Goal: Task Accomplishment & Management: Manage account settings

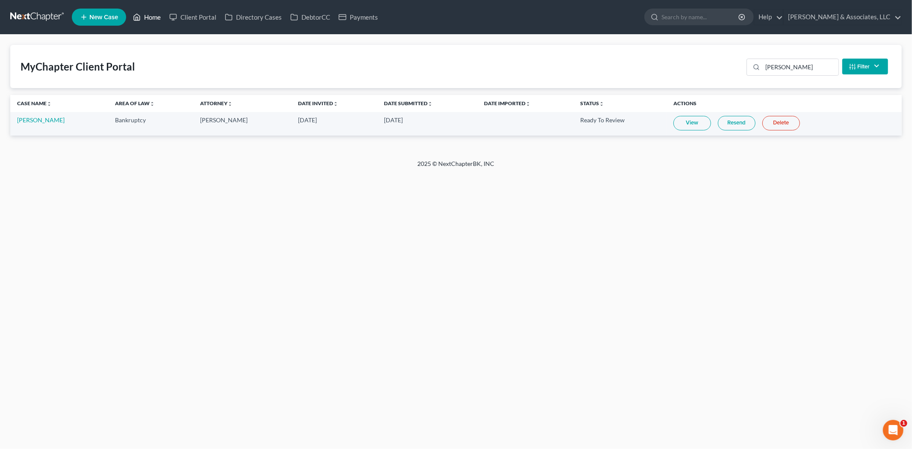
click at [150, 17] on link "Home" at bounding box center [147, 16] width 36 height 15
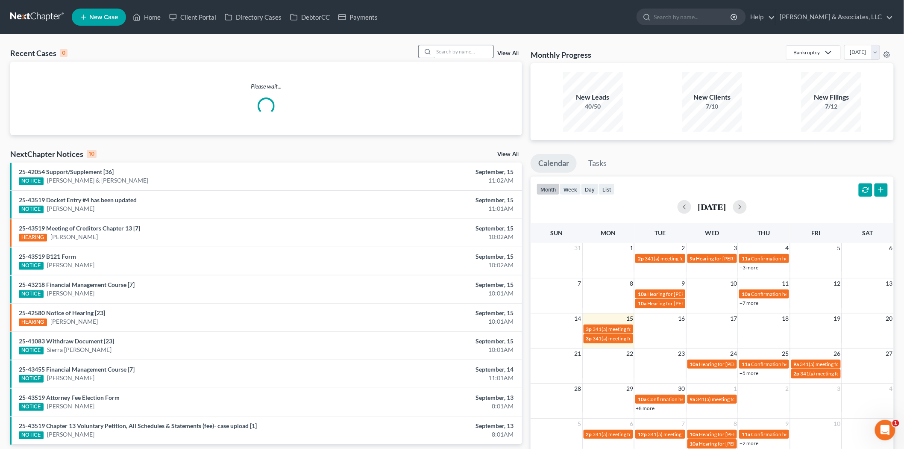
click at [448, 56] on input "search" at bounding box center [464, 51] width 60 height 12
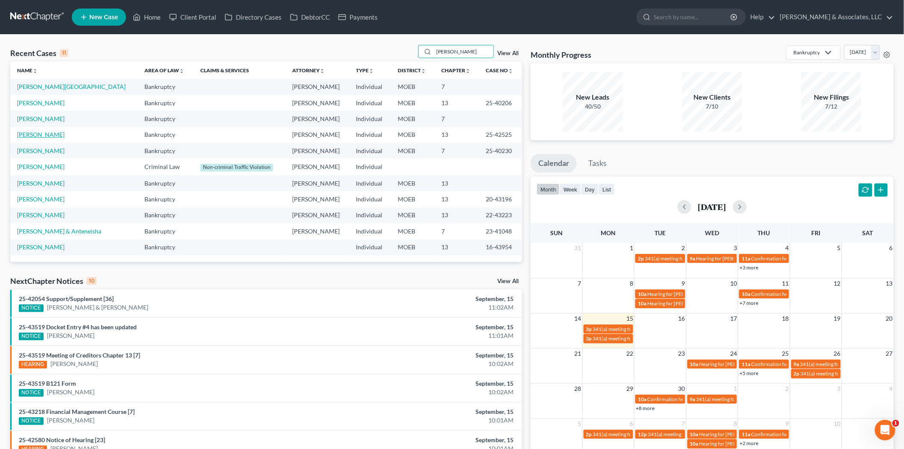
type input "[PERSON_NAME]"
click at [39, 134] on link "[PERSON_NAME]" at bounding box center [40, 134] width 47 height 7
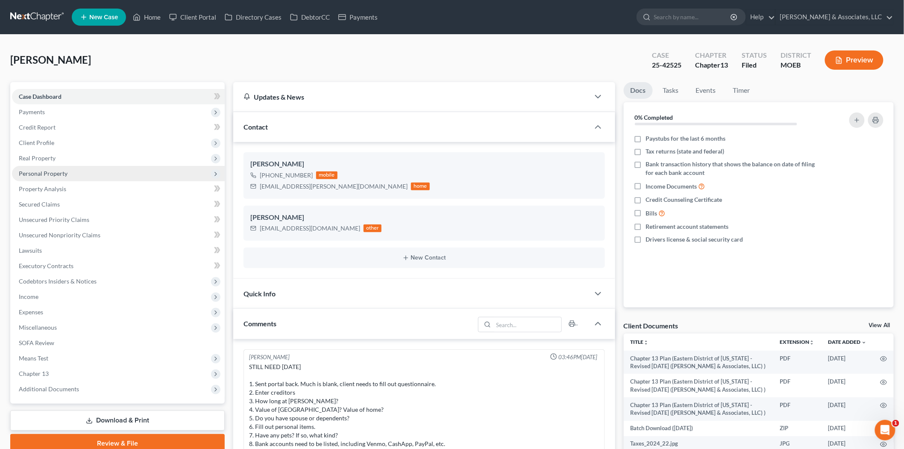
scroll to position [672, 0]
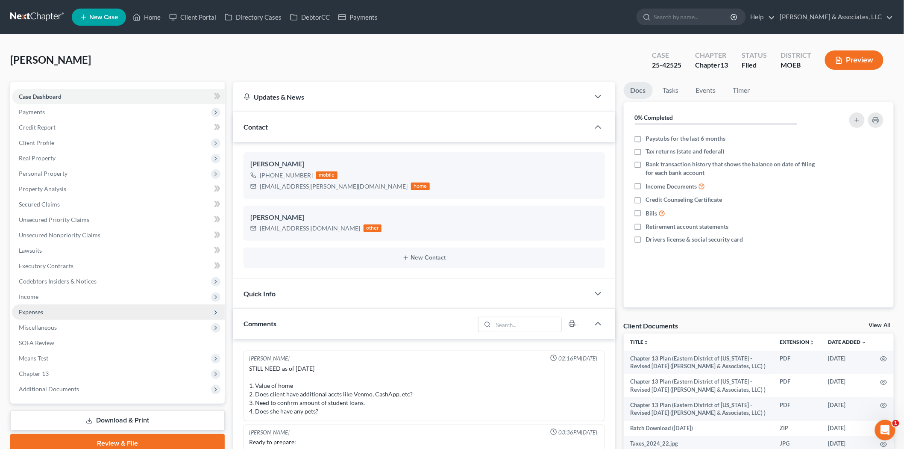
click at [52, 311] on span "Expenses" at bounding box center [118, 311] width 213 height 15
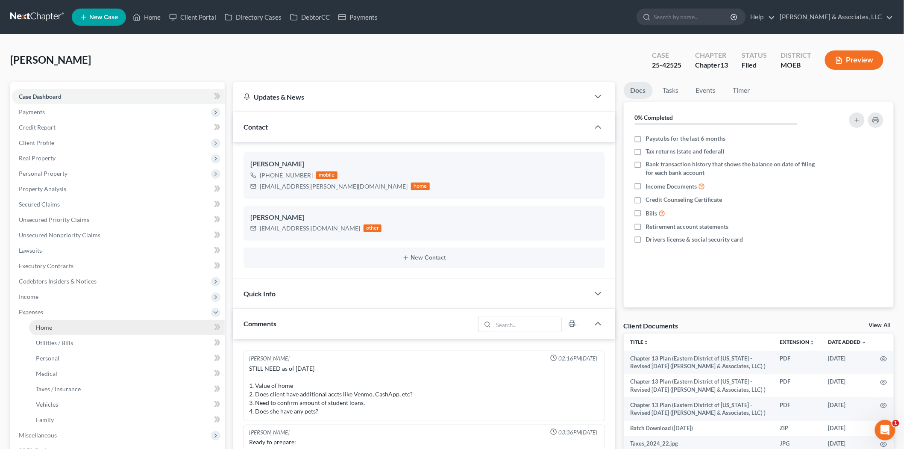
click at [50, 325] on span "Home" at bounding box center [44, 327] width 16 height 7
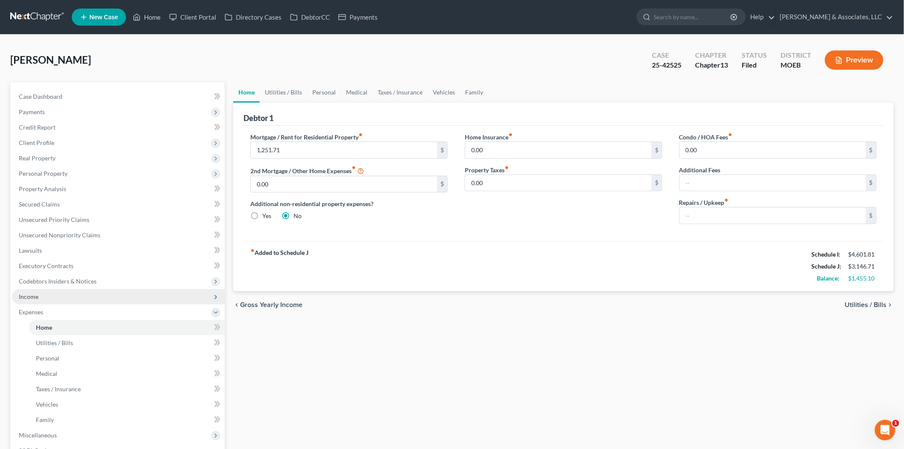
click at [55, 298] on span "Income" at bounding box center [118, 296] width 213 height 15
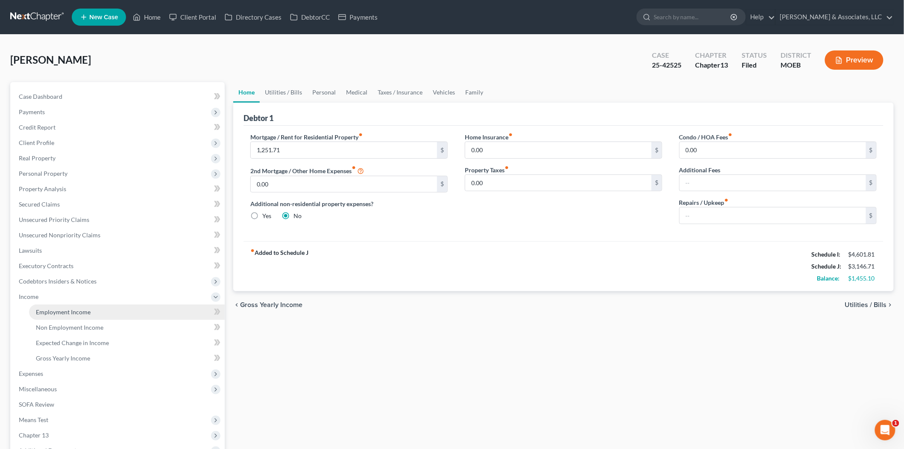
click at [57, 309] on span "Employment Income" at bounding box center [63, 311] width 55 height 7
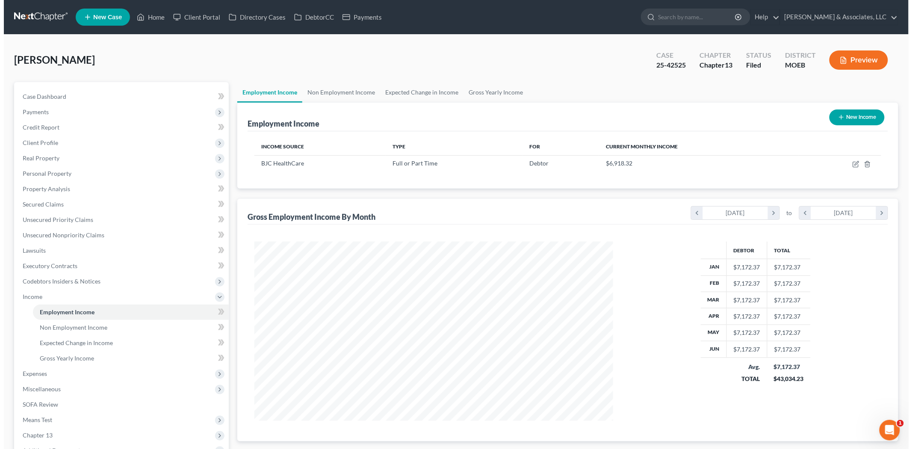
scroll to position [179, 375]
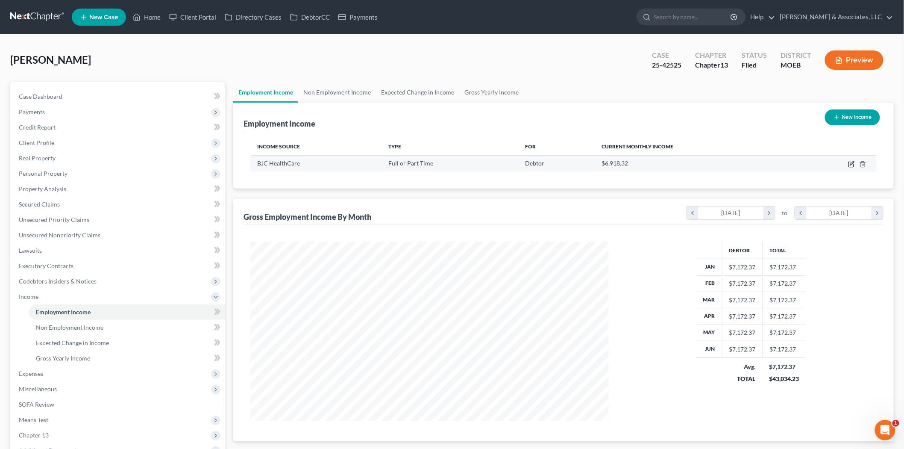
click at [855, 163] on icon "button" at bounding box center [851, 164] width 7 height 7
select select "0"
select select "26"
select select "2"
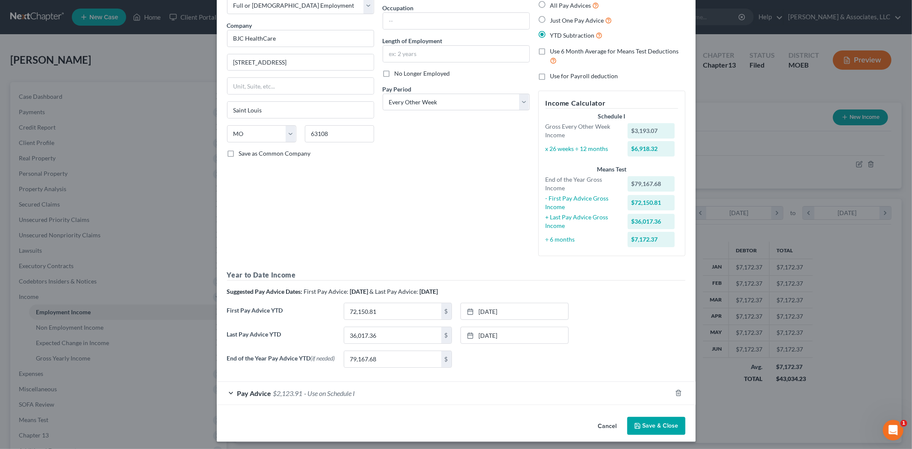
scroll to position [56, 0]
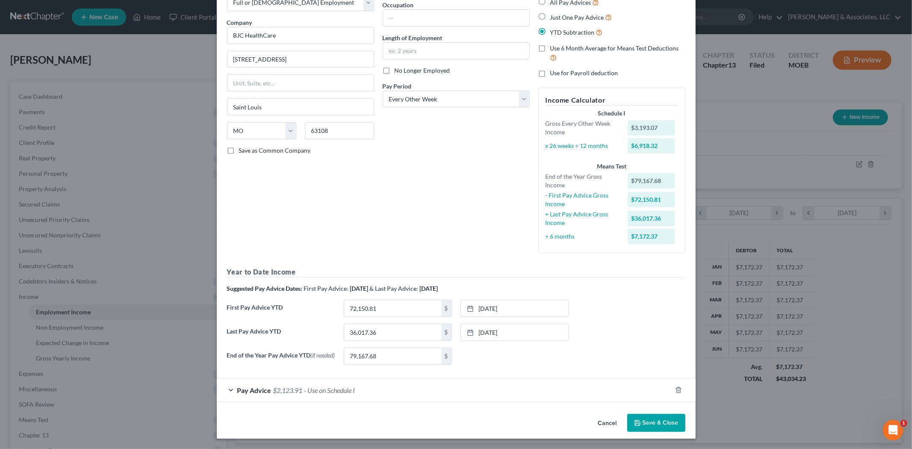
drag, startPoint x: 262, startPoint y: 391, endPoint x: 265, endPoint y: 387, distance: 5.1
click at [262, 391] on span "Pay Advice" at bounding box center [254, 390] width 34 height 8
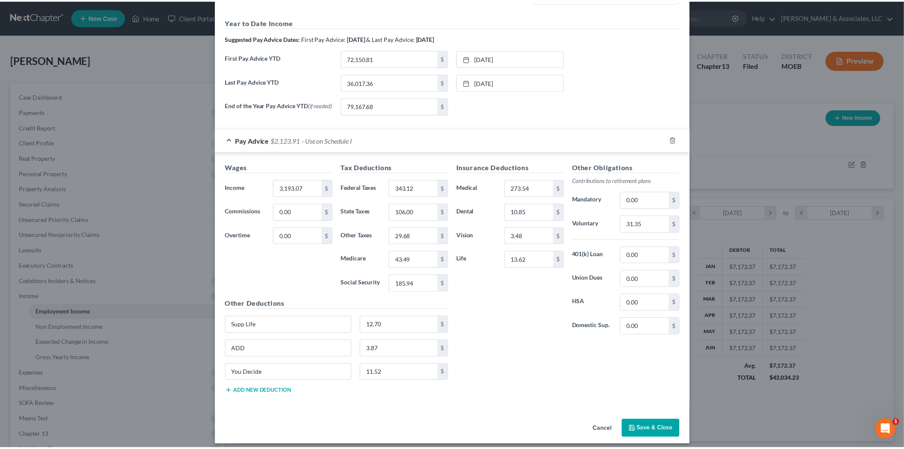
scroll to position [313, 0]
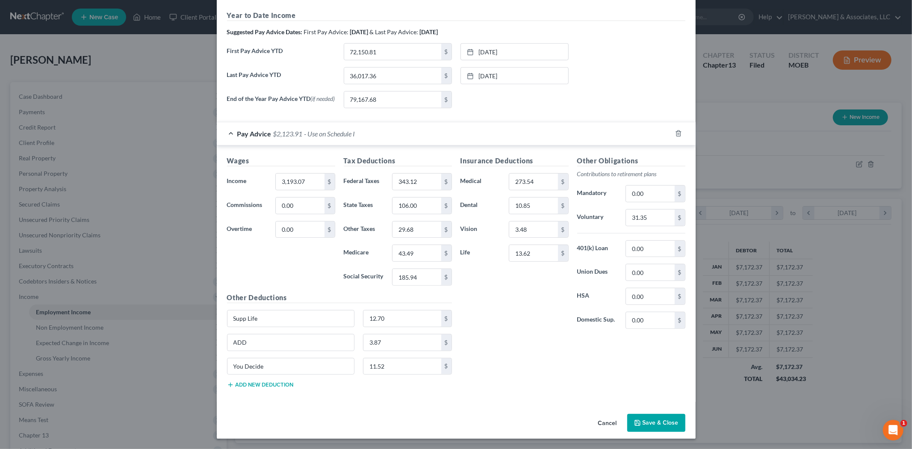
click at [659, 425] on button "Save & Close" at bounding box center [656, 423] width 58 height 18
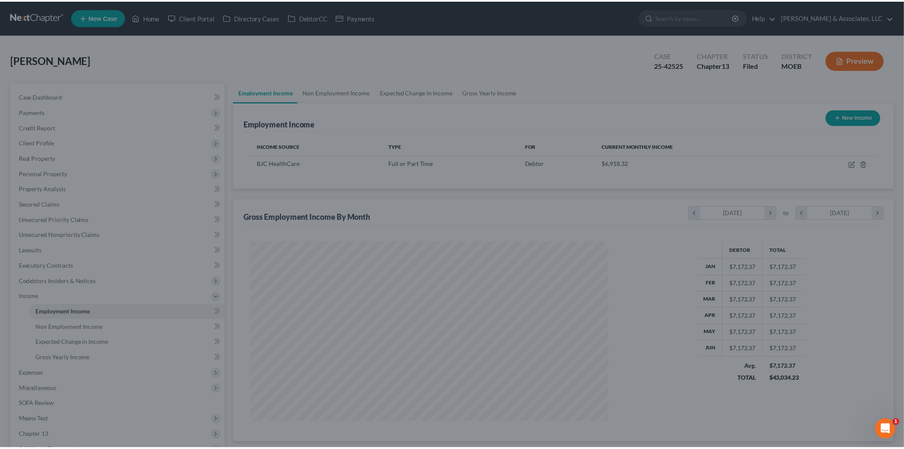
scroll to position [427264, 427068]
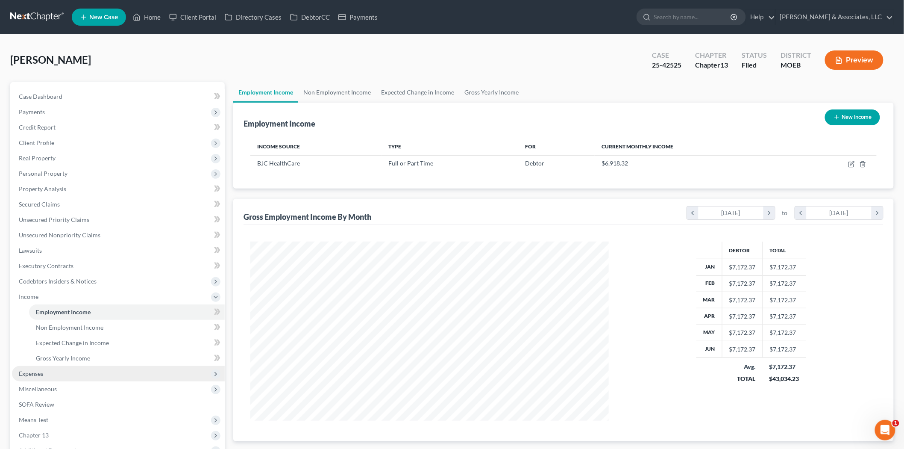
click at [41, 375] on span "Expenses" at bounding box center [31, 373] width 24 height 7
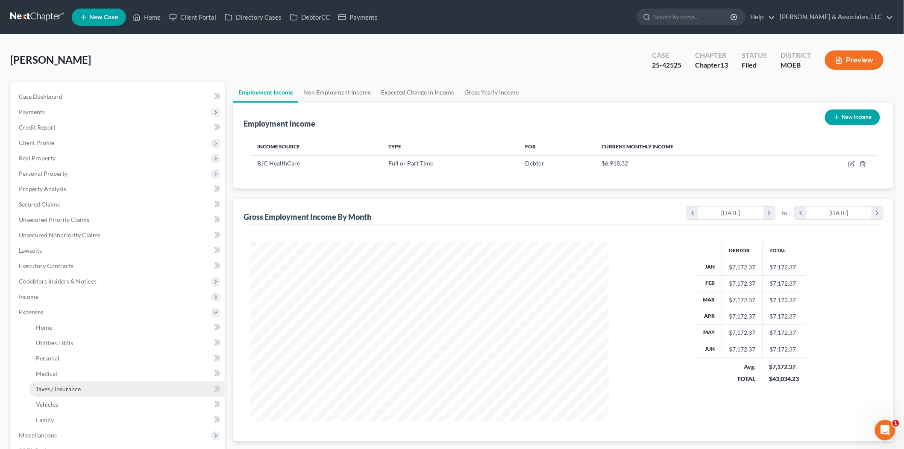
click at [49, 387] on span "Taxes / Insurance" at bounding box center [58, 388] width 45 height 7
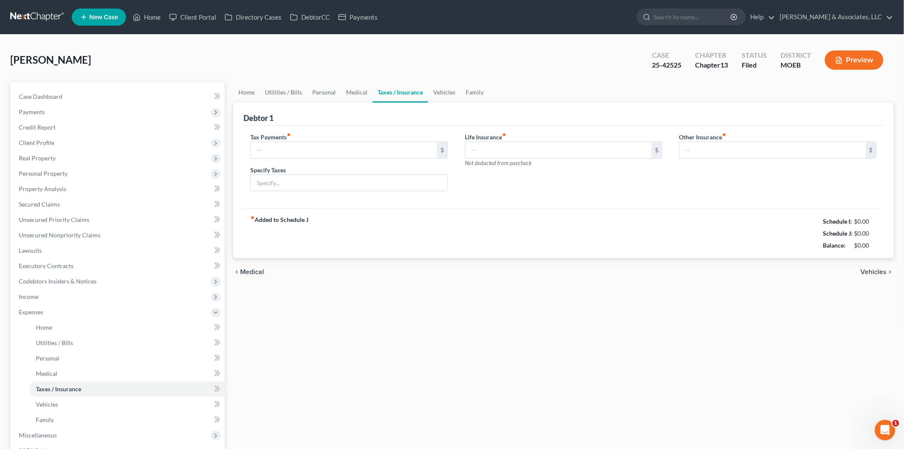
type input "0.00"
click at [409, 91] on link "Taxes / Insurance" at bounding box center [401, 92] width 56 height 21
click at [445, 88] on link "Vehicles" at bounding box center [444, 92] width 32 height 21
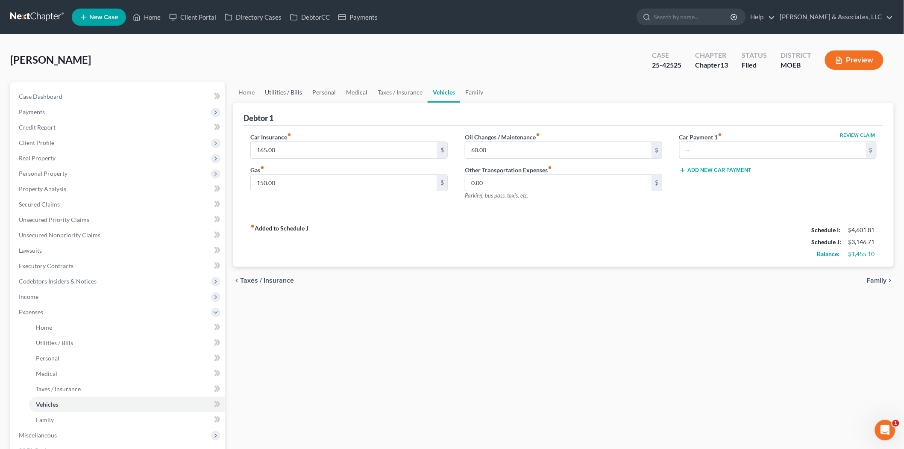
drag, startPoint x: 274, startPoint y: 90, endPoint x: 251, endPoint y: 92, distance: 22.7
click at [274, 90] on link "Utilities / Bills" at bounding box center [283, 92] width 47 height 21
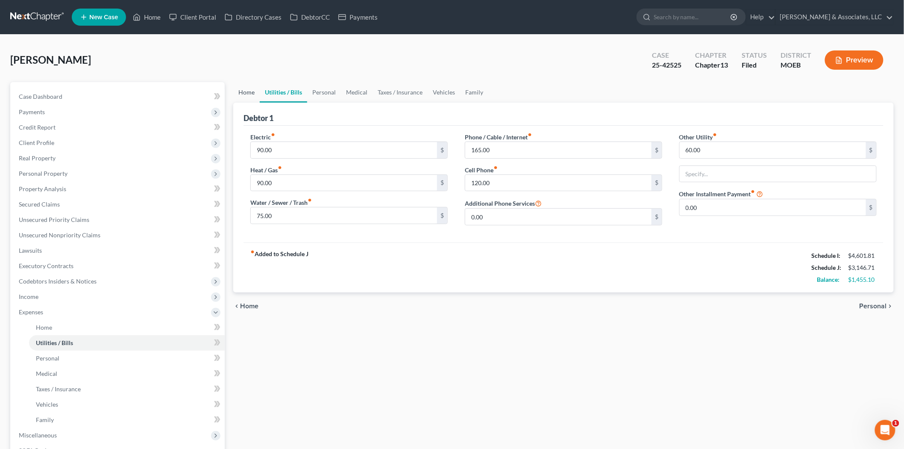
click at [243, 92] on link "Home" at bounding box center [246, 92] width 27 height 21
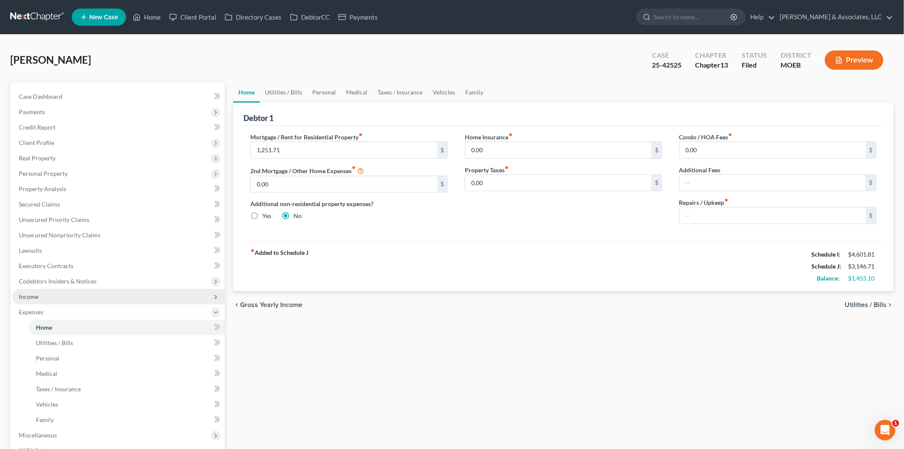
click at [40, 298] on span "Income" at bounding box center [118, 296] width 213 height 15
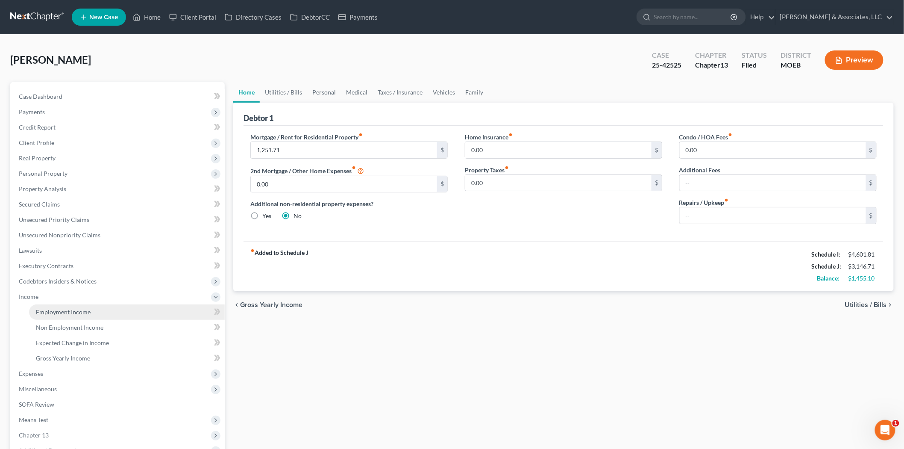
click at [49, 309] on span "Employment Income" at bounding box center [63, 311] width 55 height 7
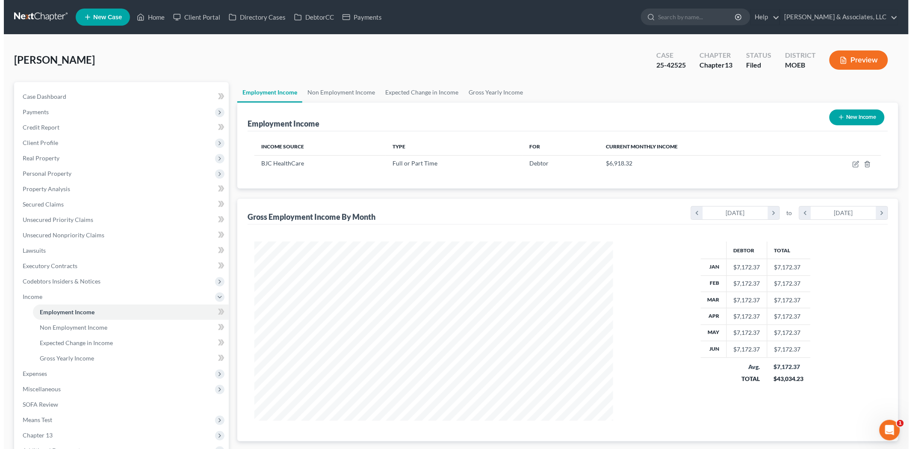
scroll to position [179, 375]
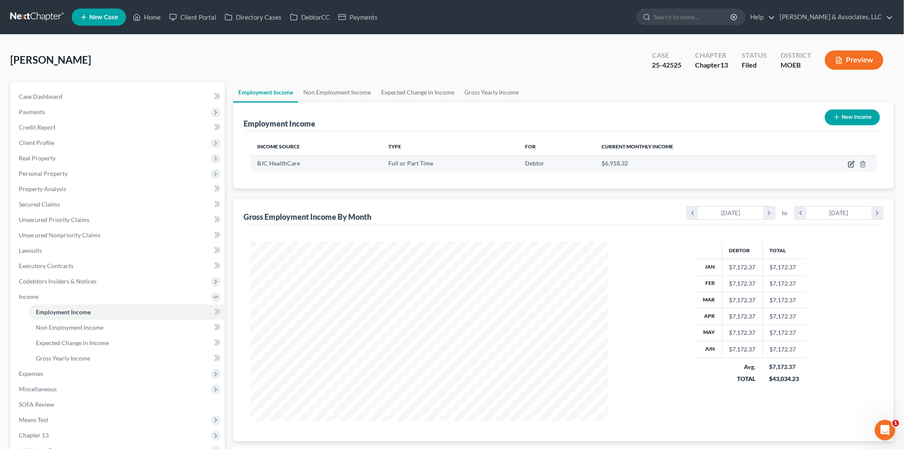
click at [851, 163] on icon "button" at bounding box center [851, 164] width 7 height 7
select select "0"
select select "26"
select select "2"
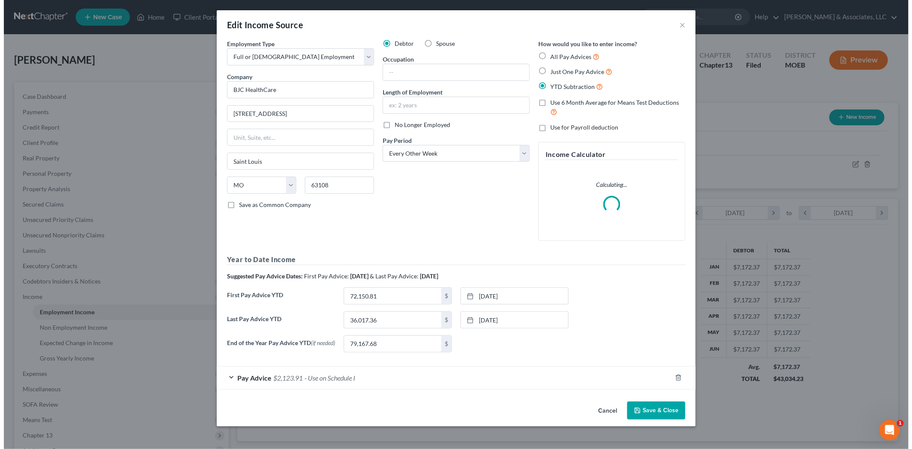
scroll to position [180, 379]
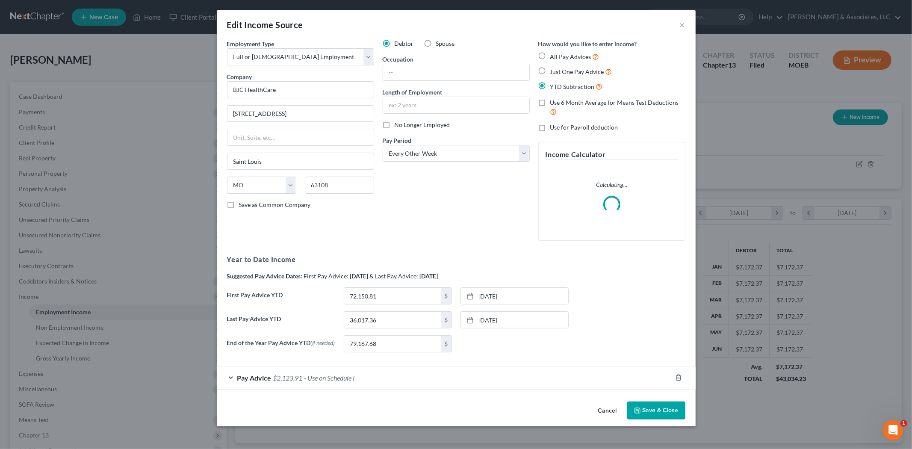
click at [267, 380] on span "Pay Advice" at bounding box center [254, 378] width 34 height 8
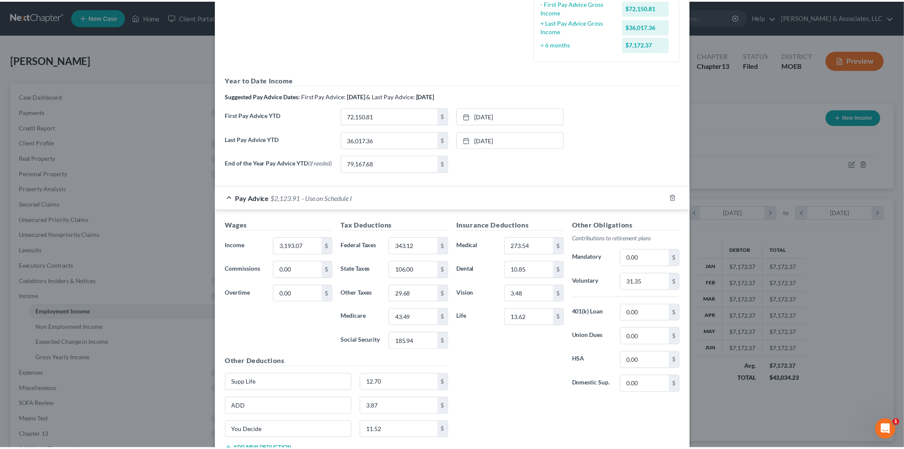
scroll to position [313, 0]
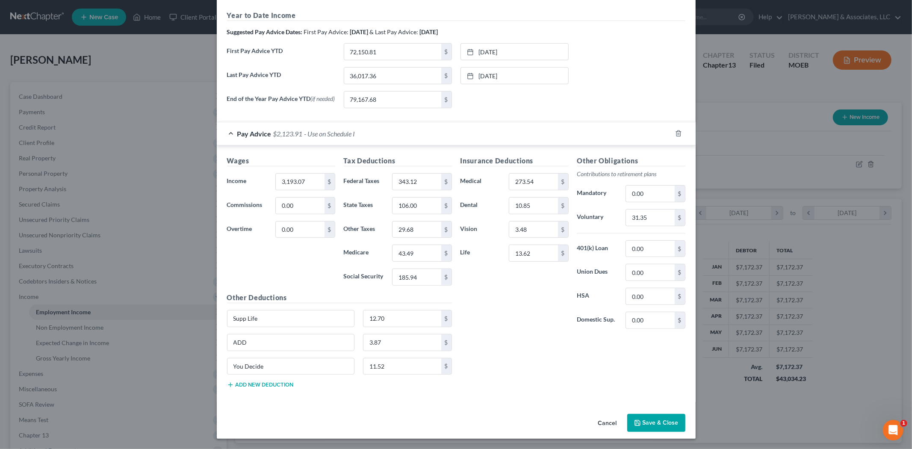
click at [648, 424] on button "Save & Close" at bounding box center [656, 423] width 58 height 18
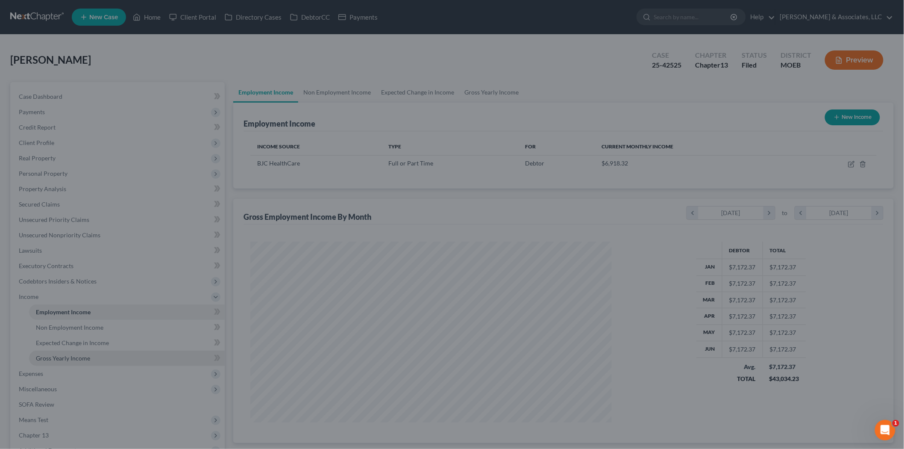
scroll to position [427264, 427068]
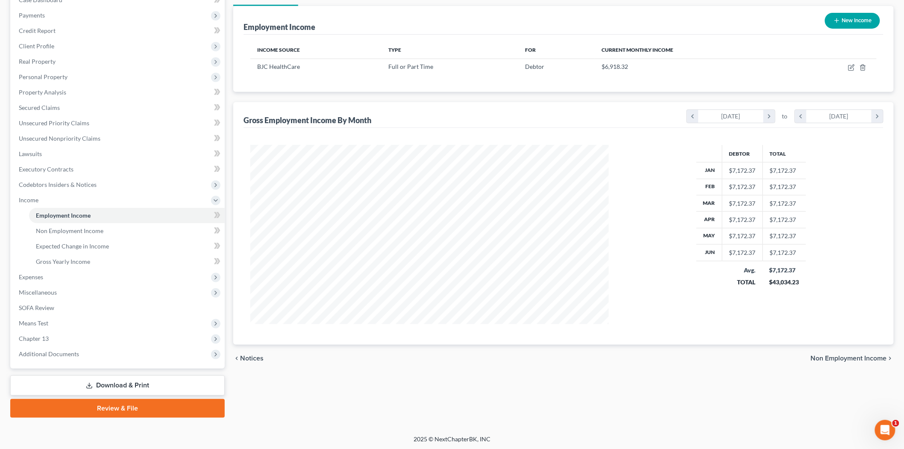
click at [119, 390] on link "Download & Print" at bounding box center [117, 385] width 215 height 20
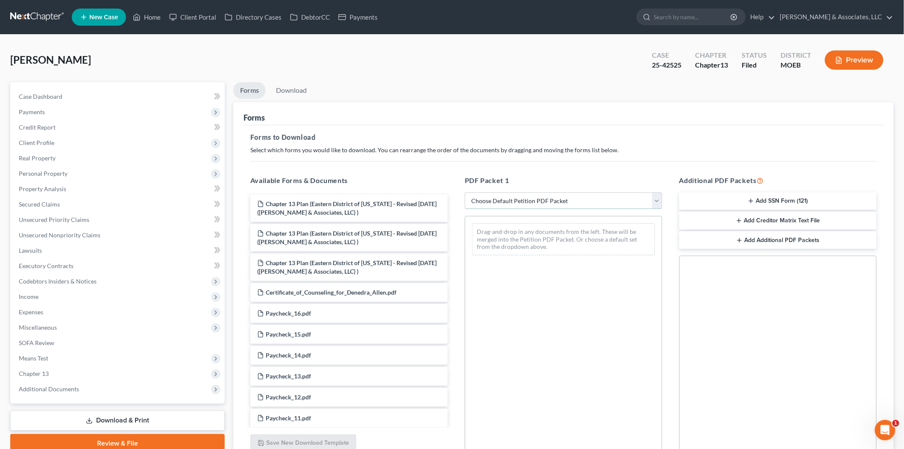
click at [557, 199] on select "Choose Default Petition PDF Packet Complete Bankruptcy Petition (all forms and …" at bounding box center [563, 200] width 197 height 17
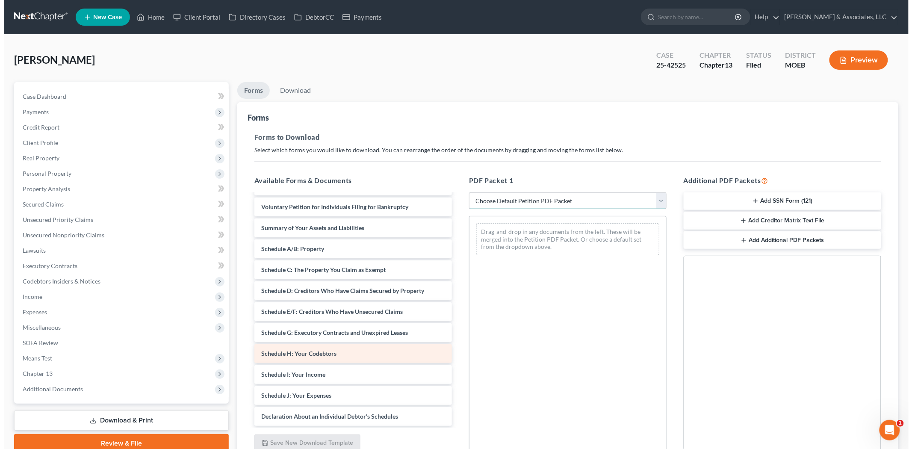
scroll to position [475, 0]
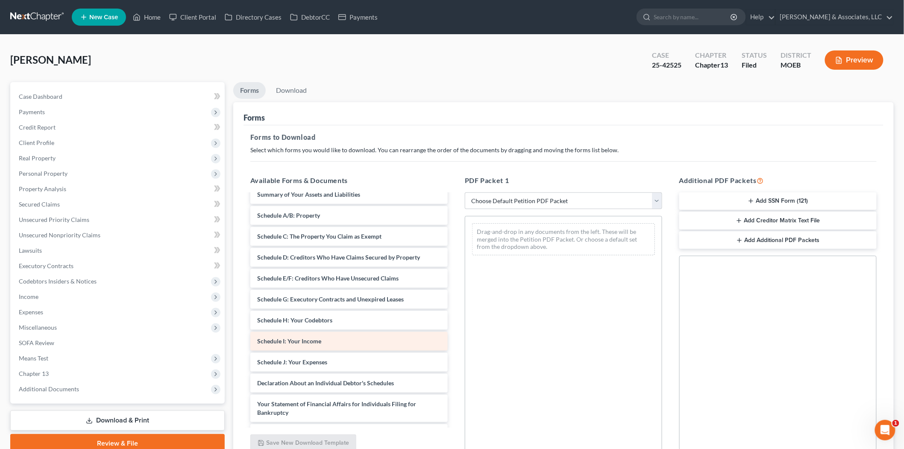
click at [312, 341] on span "Schedule I: Your Income" at bounding box center [289, 340] width 64 height 7
drag, startPoint x: 477, startPoint y: 63, endPoint x: 640, endPoint y: 48, distance: 164.4
click at [477, 63] on div "[PERSON_NAME] Upgraded Case 25-42525 Chapter Chapter 13 Status Filed District M…" at bounding box center [452, 63] width 884 height 37
click at [870, 57] on button "Preview" at bounding box center [854, 59] width 59 height 19
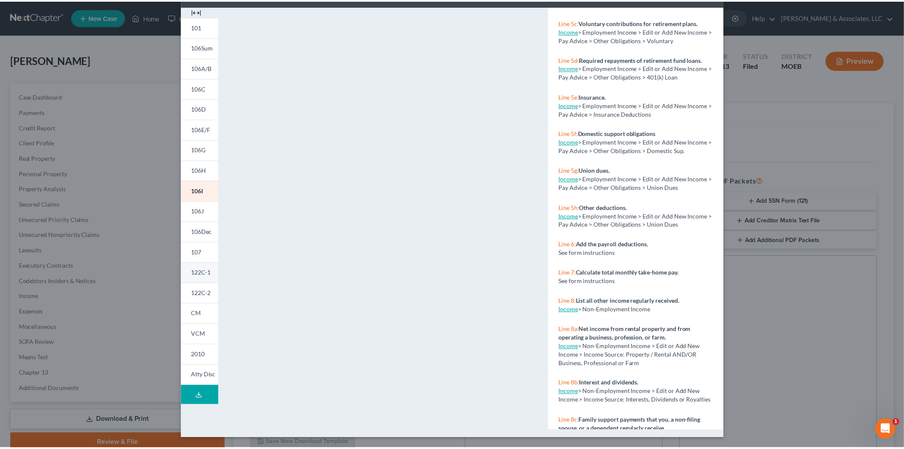
scroll to position [0, 0]
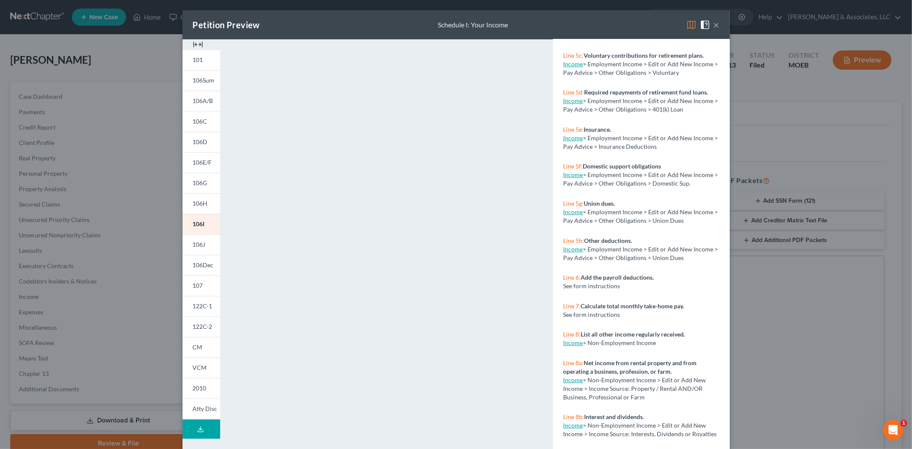
click at [713, 24] on button "×" at bounding box center [716, 25] width 6 height 10
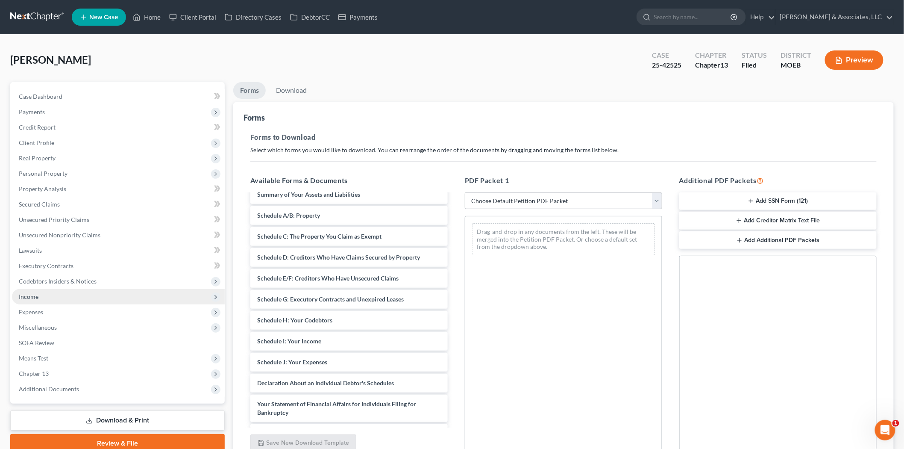
click at [32, 298] on span "Income" at bounding box center [29, 296] width 20 height 7
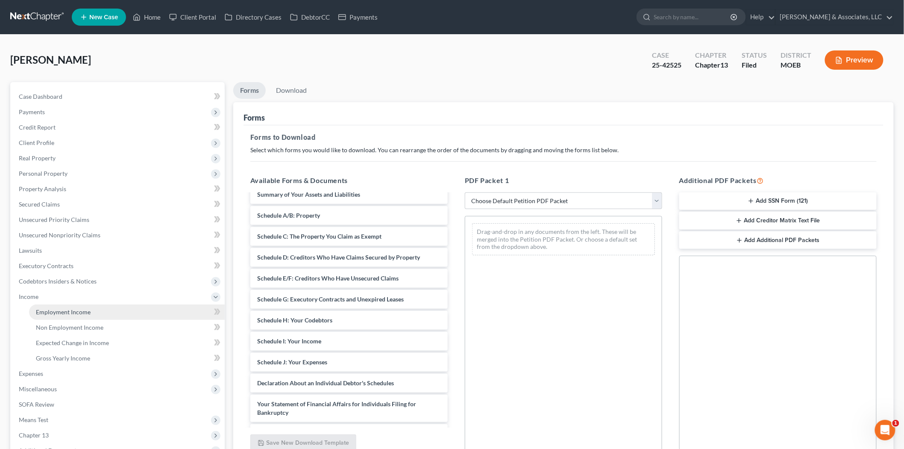
click at [82, 306] on link "Employment Income" at bounding box center [127, 311] width 196 height 15
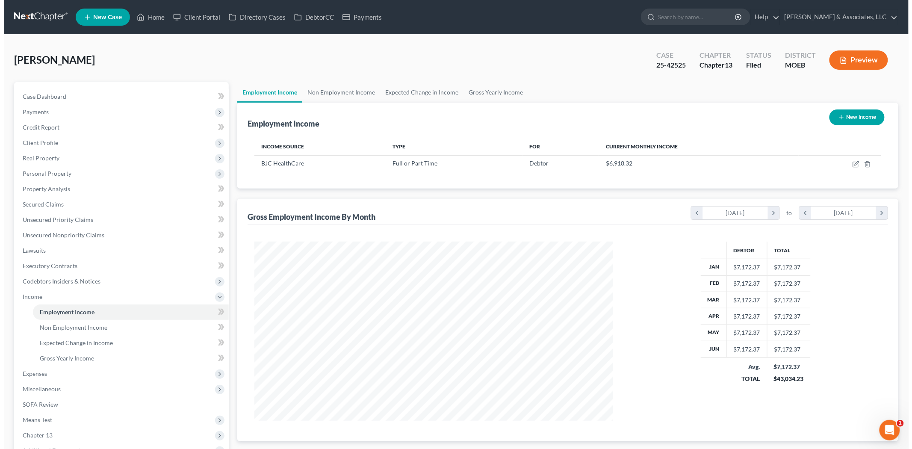
scroll to position [179, 375]
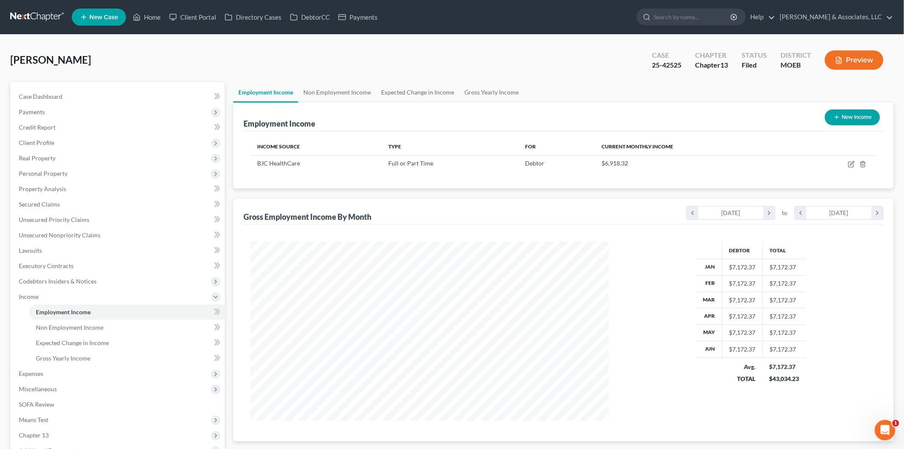
click at [851, 63] on button "Preview" at bounding box center [854, 59] width 59 height 19
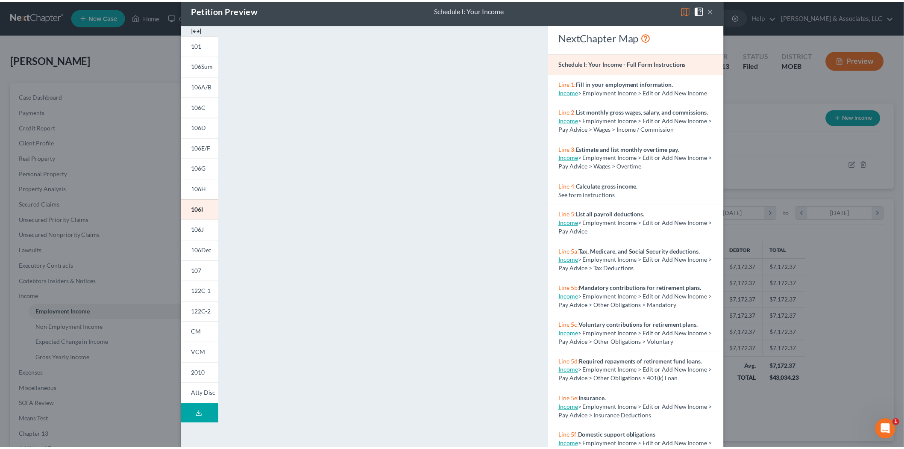
scroll to position [0, 0]
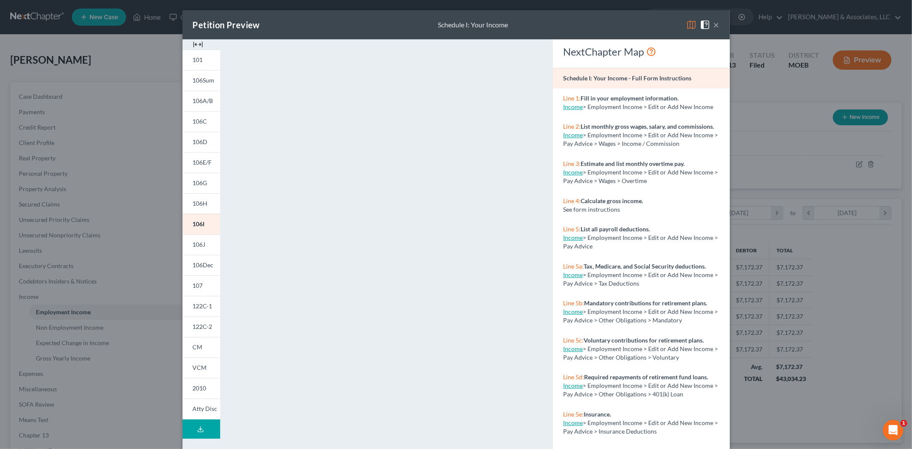
click at [713, 23] on button "×" at bounding box center [716, 25] width 6 height 10
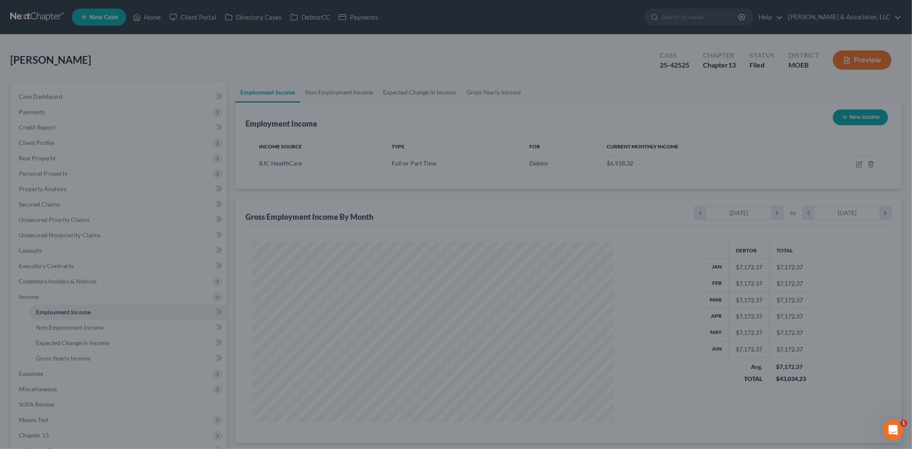
scroll to position [427264, 427068]
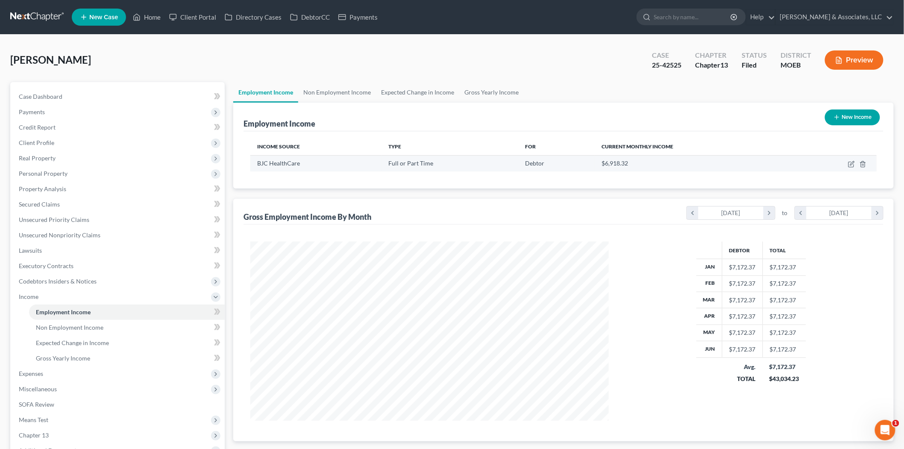
click at [847, 162] on td at bounding box center [836, 163] width 82 height 16
click at [854, 162] on icon "button" at bounding box center [851, 164] width 7 height 7
select select "0"
select select "26"
select select "2"
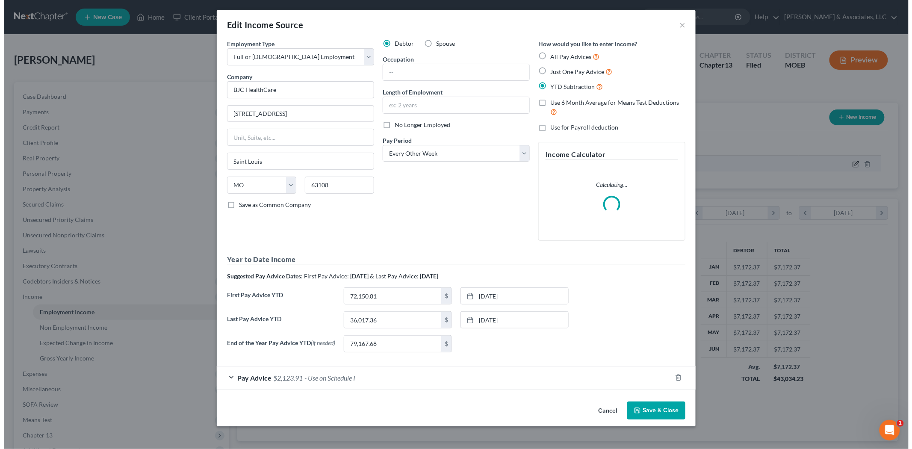
scroll to position [180, 379]
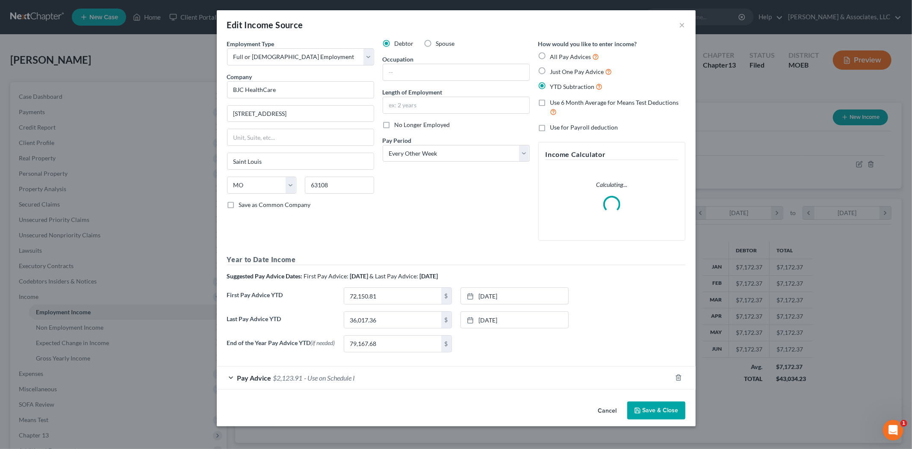
click at [282, 382] on span "$2,123.91" at bounding box center [287, 378] width 29 height 8
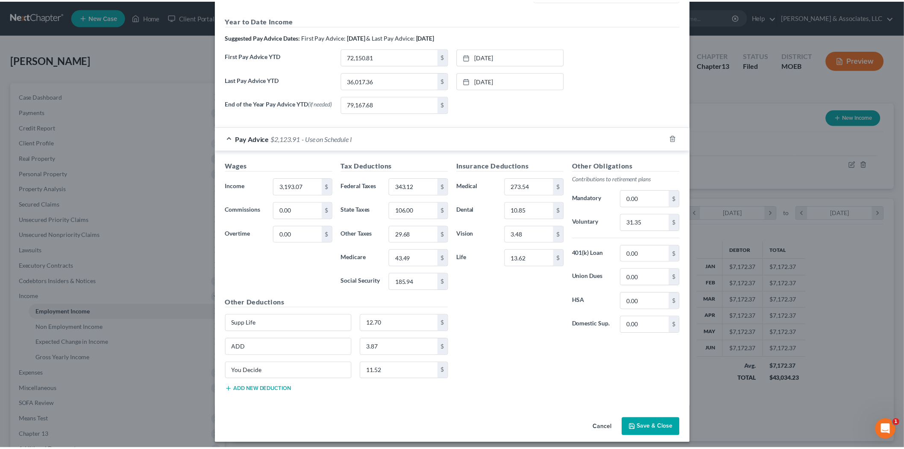
scroll to position [247, 0]
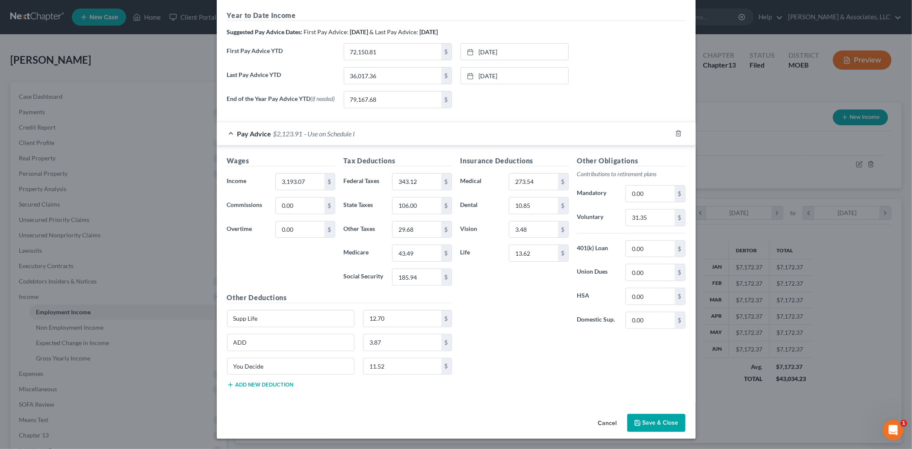
click at [658, 421] on button "Save & Close" at bounding box center [656, 423] width 58 height 18
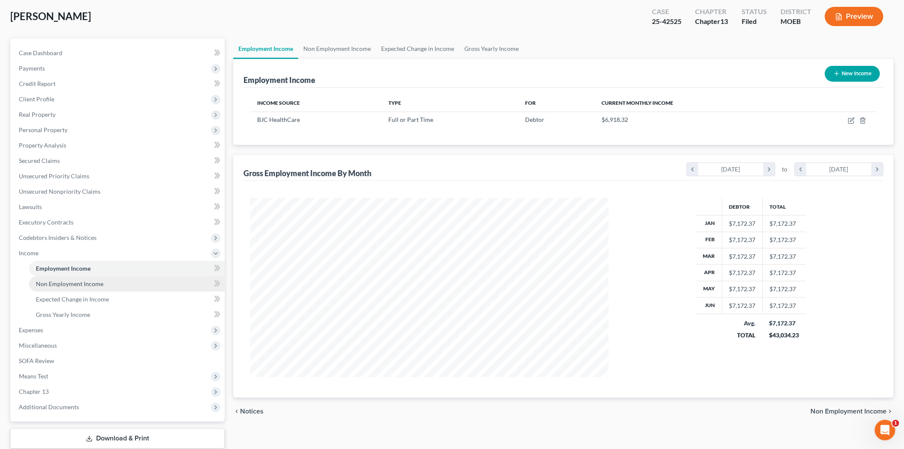
scroll to position [97, 0]
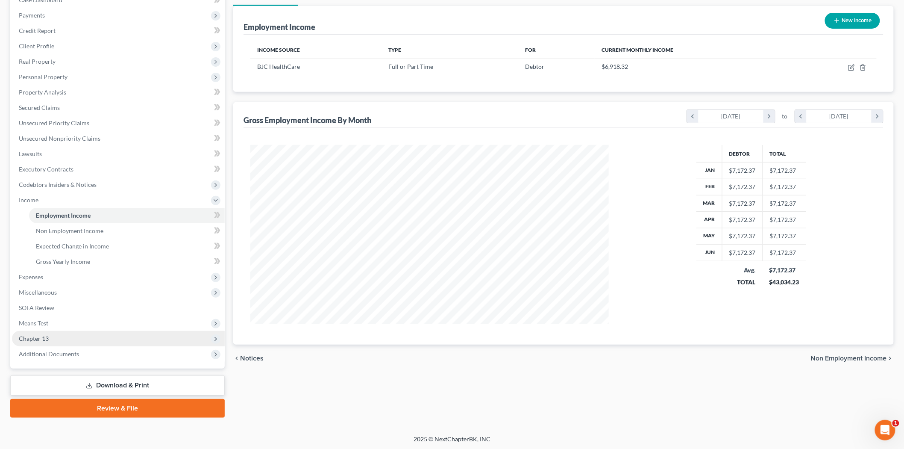
click at [51, 338] on span "Chapter 13" at bounding box center [118, 338] width 213 height 15
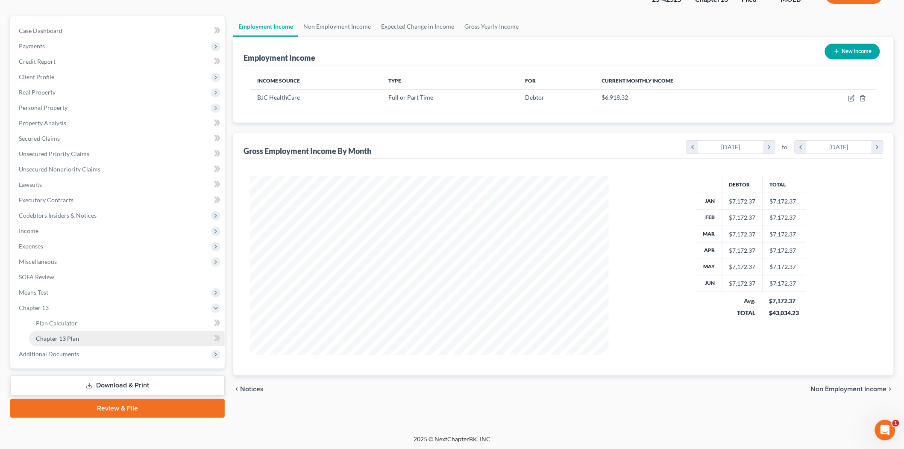
click at [73, 339] on span "Chapter 13 Plan" at bounding box center [57, 338] width 43 height 7
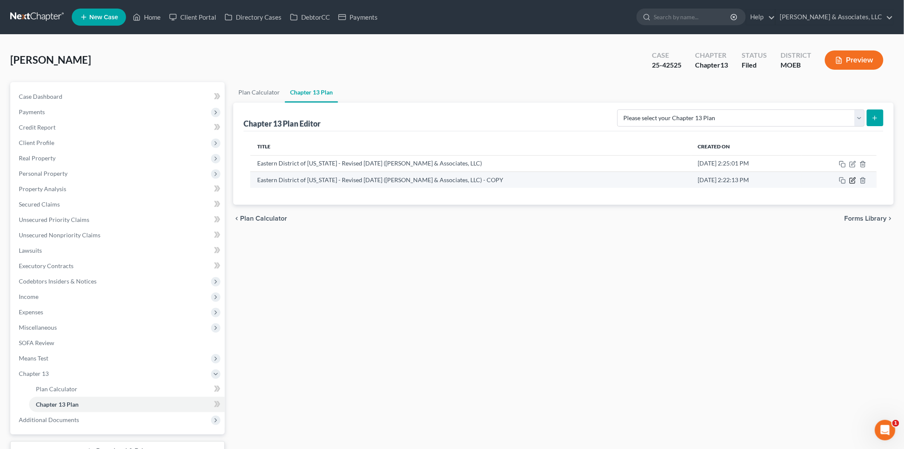
click at [851, 180] on icon "button" at bounding box center [853, 180] width 7 height 7
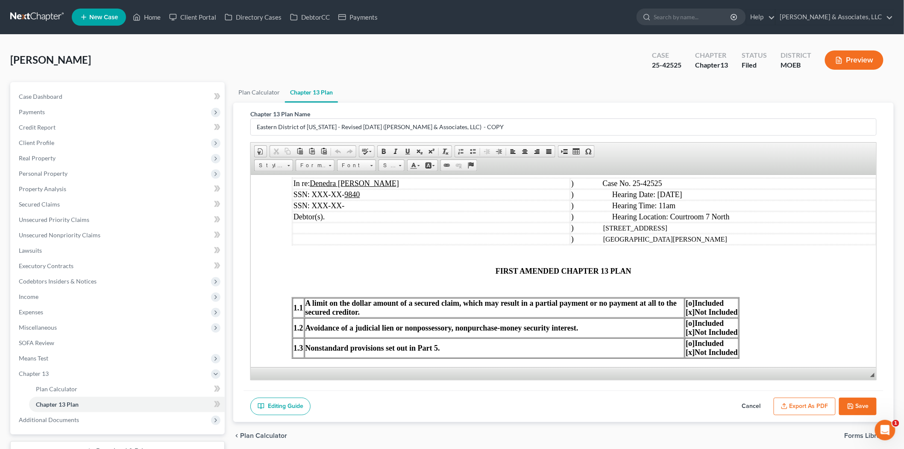
scroll to position [95, 0]
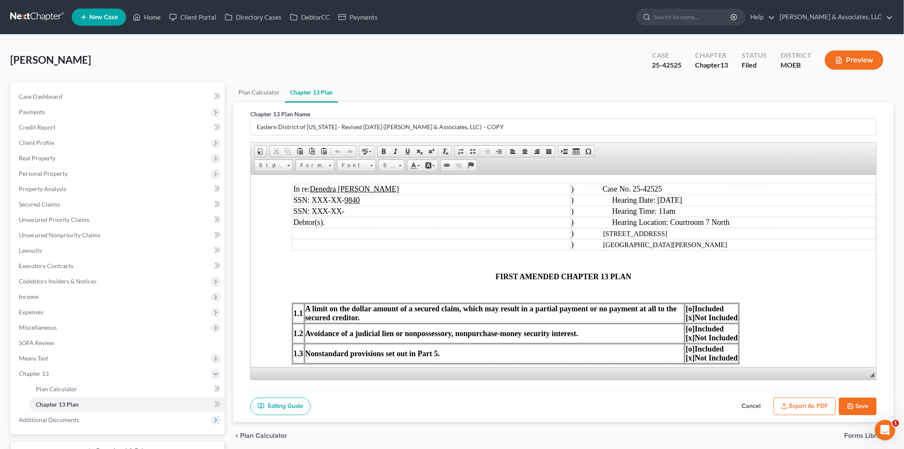
click at [474, 257] on p at bounding box center [564, 261] width 544 height 8
drag, startPoint x: 490, startPoint y: 274, endPoint x: 515, endPoint y: 273, distance: 24.9
click at [515, 273] on p "FIRST AMENDED CHAPTER 13 PLAN" at bounding box center [564, 276] width 544 height 9
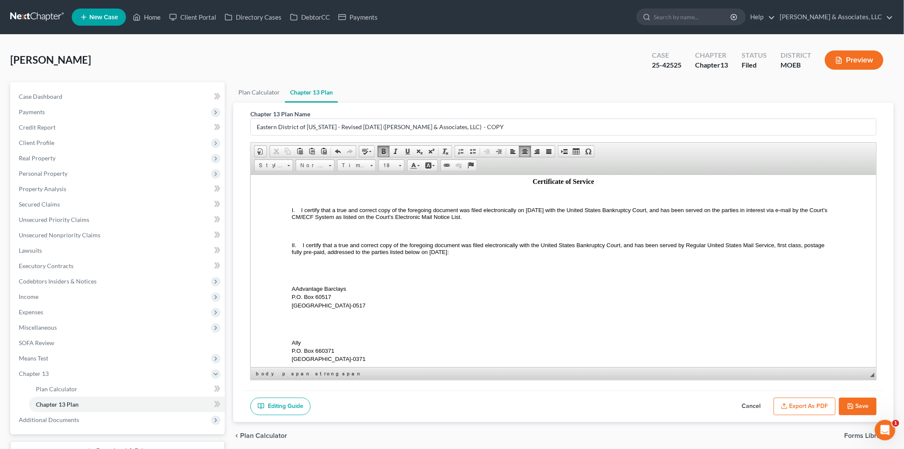
scroll to position [2707, 0]
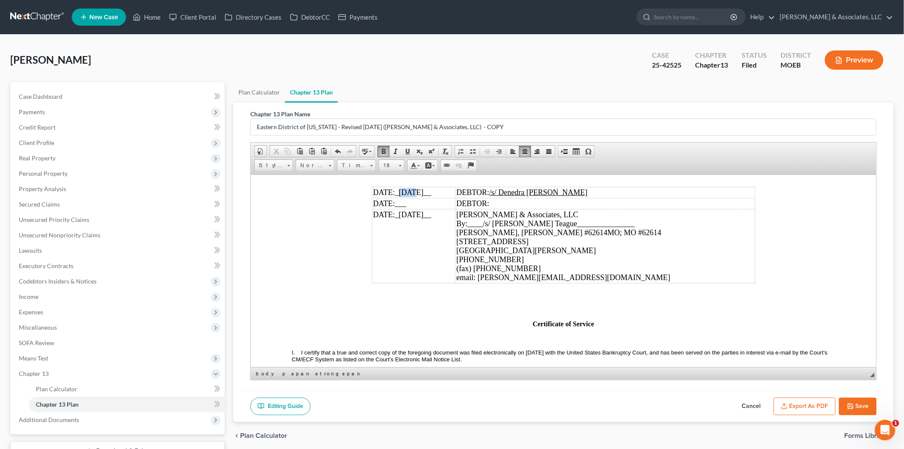
drag, startPoint x: 398, startPoint y: 204, endPoint x: 409, endPoint y: 204, distance: 11.1
click at [409, 196] on span "_[DATE]__" at bounding box center [413, 192] width 36 height 9
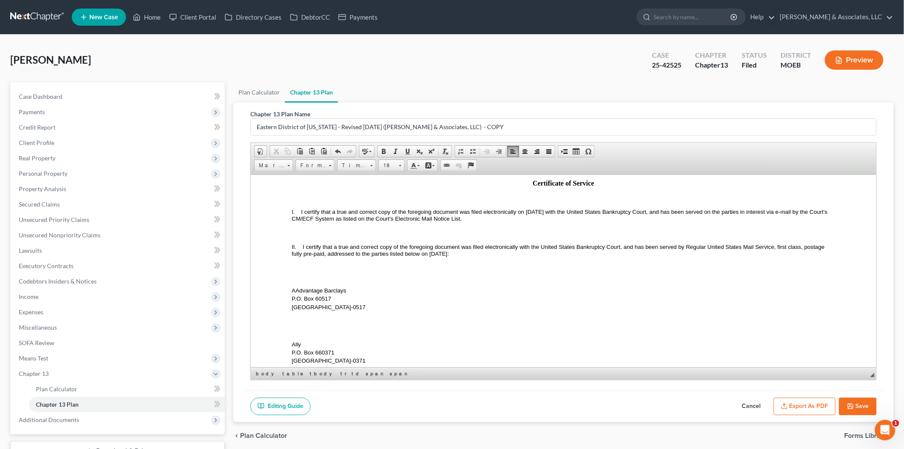
scroll to position [2849, 0]
drag, startPoint x: 526, startPoint y: 227, endPoint x: 550, endPoint y: 223, distance: 24.2
click at [550, 220] on span "I certify that a true and correct copy of the foregoing document was filed elec…" at bounding box center [561, 212] width 538 height 13
drag, startPoint x: 430, startPoint y: 265, endPoint x: 453, endPoint y: 264, distance: 23.5
click at [453, 255] on span "I certify that a true and correct copy of the foregoing document was filed elec…" at bounding box center [559, 248] width 535 height 13
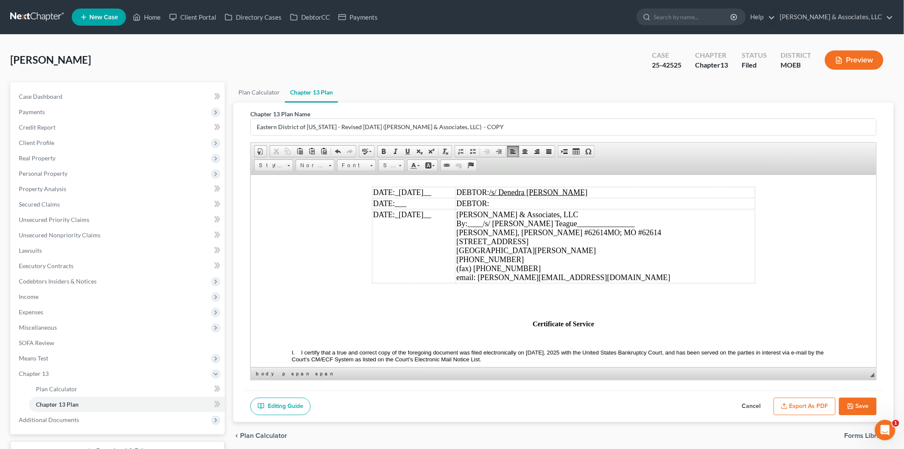
scroll to position [2565, 0]
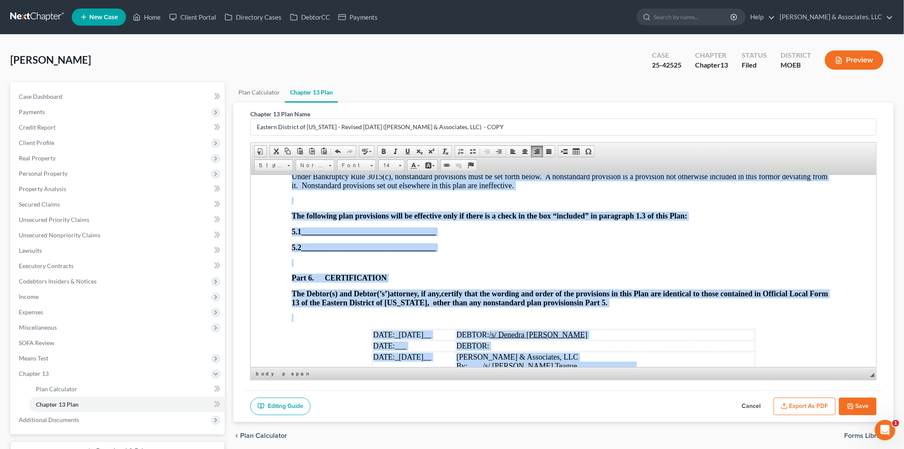
copy body "L.I. 48 – Dol. 7/0/05 SITAME CONSEC ADIPISCING ELITS DOEIUSM TEMPORIN UT LABORE…"
click at [398, 165] on link "14" at bounding box center [392, 165] width 26 height 12
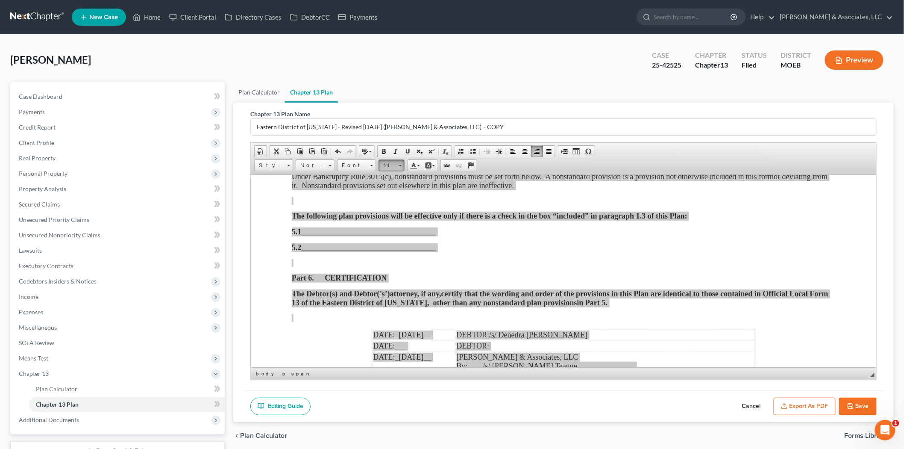
scroll to position [61, 0]
click at [395, 226] on link "20" at bounding box center [404, 220] width 49 height 13
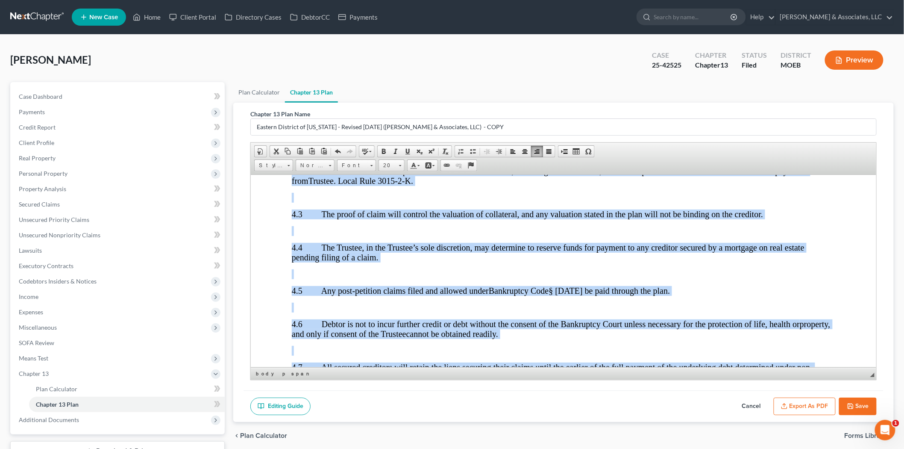
scroll to position [2847, 0]
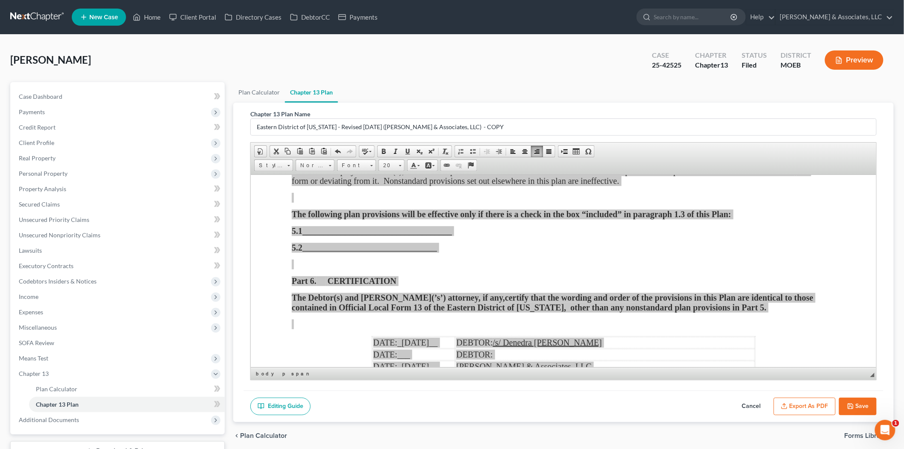
click at [813, 409] on button "Export as PDF" at bounding box center [805, 407] width 62 height 18
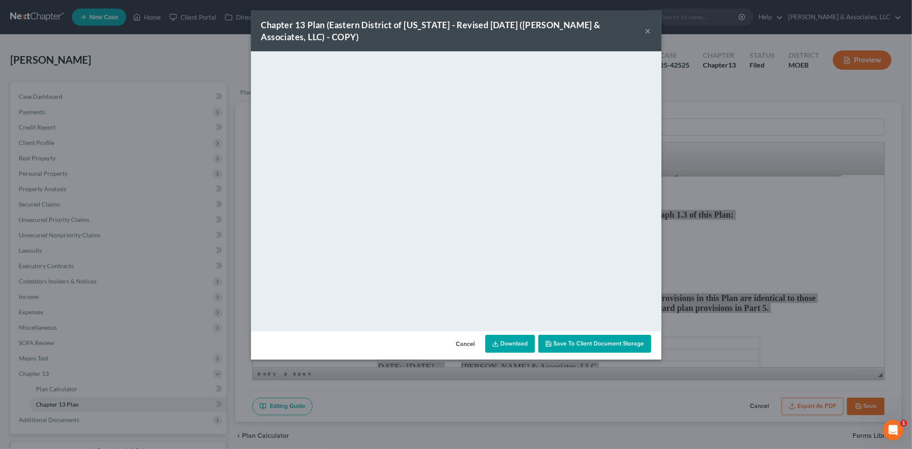
click at [645, 30] on button "×" at bounding box center [648, 31] width 6 height 10
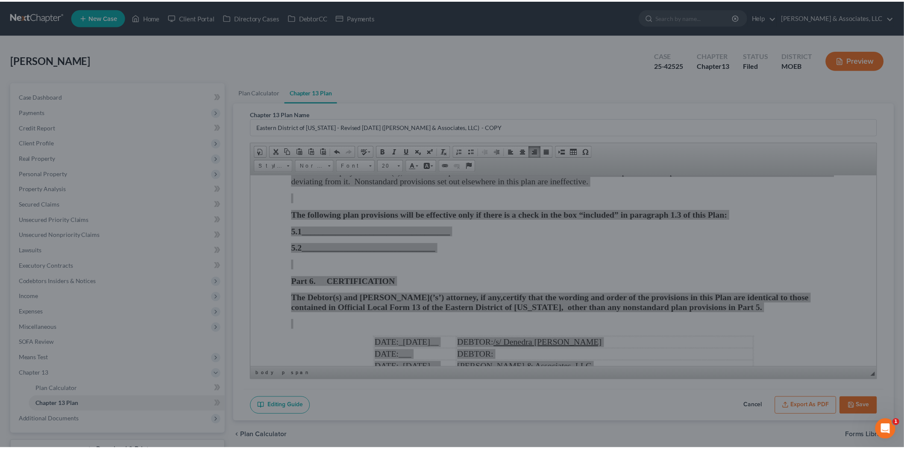
scroll to position [2847, 0]
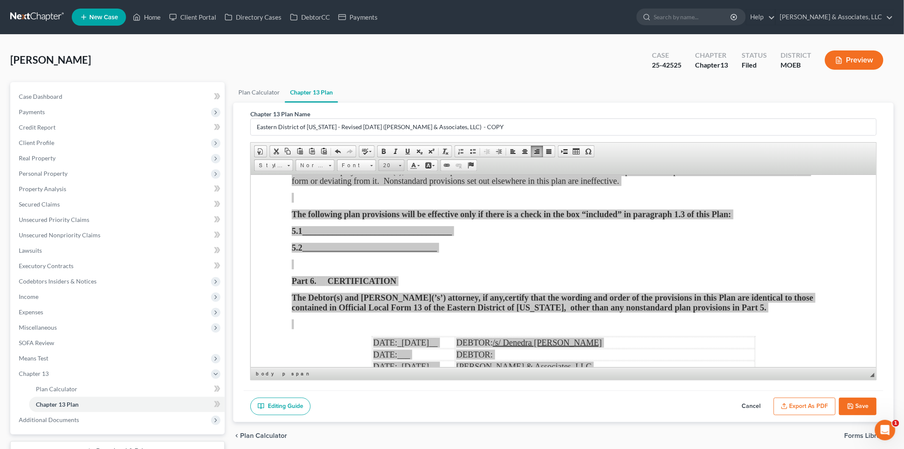
click at [395, 160] on span "20" at bounding box center [387, 165] width 17 height 11
click at [397, 233] on link "24" at bounding box center [404, 233] width 49 height 15
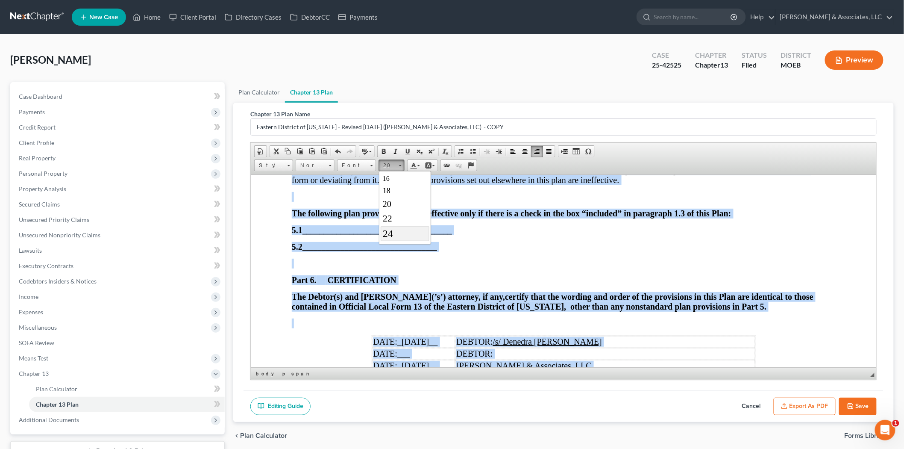
scroll to position [0, 0]
click at [392, 166] on span "Size" at bounding box center [387, 165] width 17 height 11
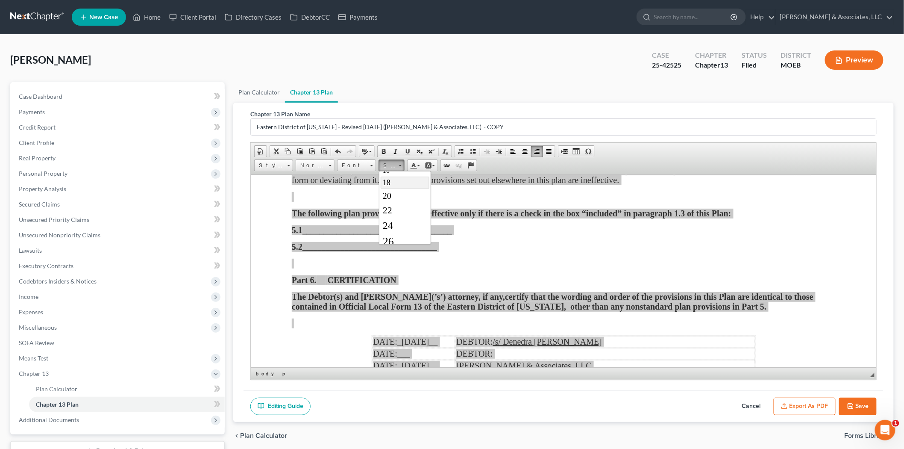
scroll to position [95, 0]
click at [398, 221] on link "24" at bounding box center [404, 216] width 49 height 15
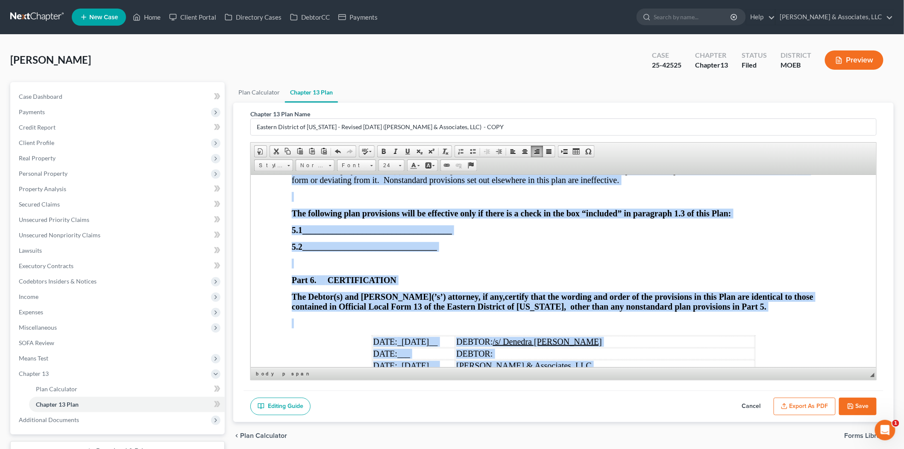
scroll to position [0, 0]
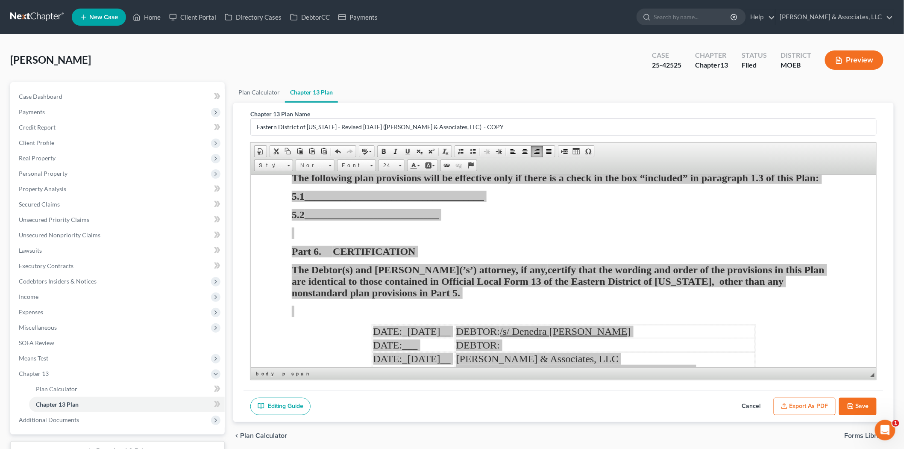
click at [819, 401] on button "Export as PDF" at bounding box center [805, 407] width 62 height 18
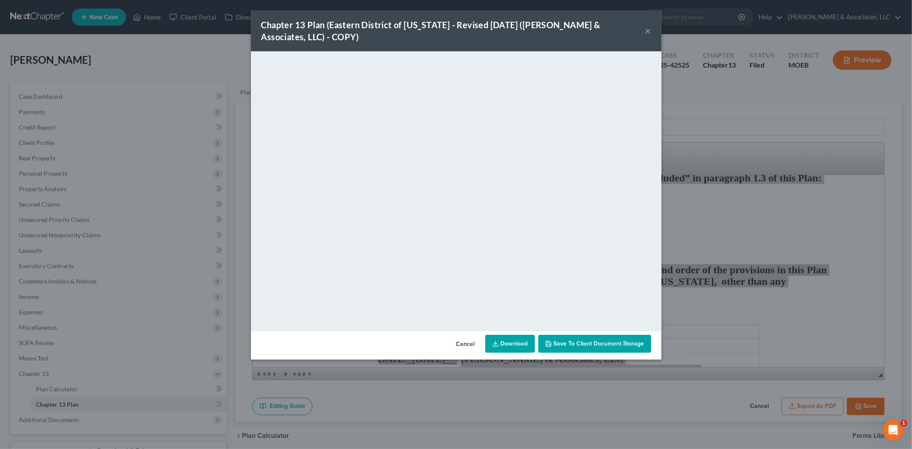
click at [647, 30] on button "×" at bounding box center [648, 31] width 6 height 10
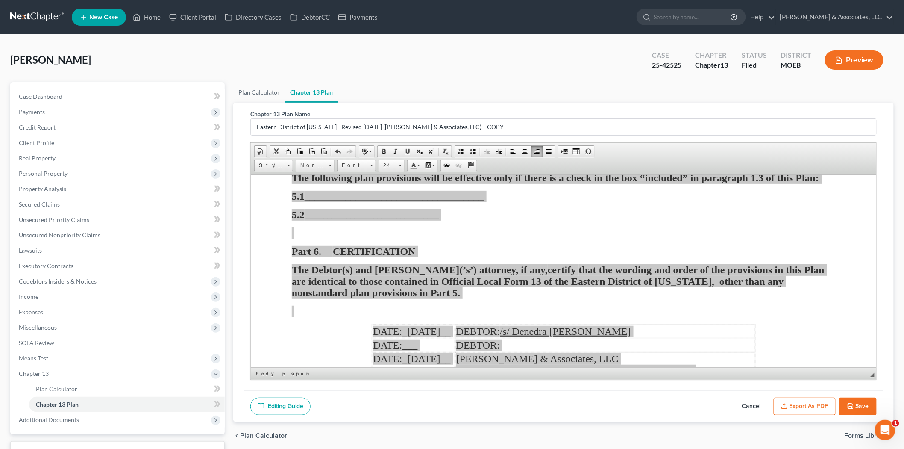
click at [864, 398] on button "Save" at bounding box center [858, 407] width 38 height 18
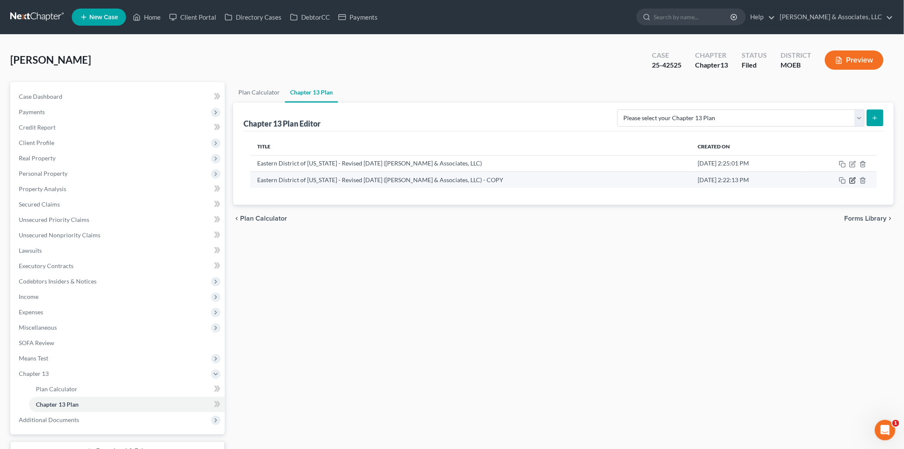
click at [852, 181] on icon "button" at bounding box center [853, 180] width 7 height 7
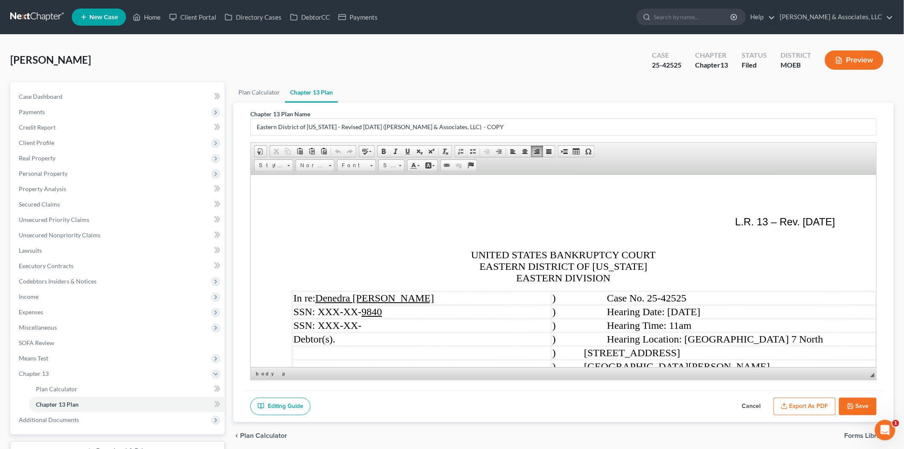
click at [701, 313] on span ") Hearing Date: [DATE]" at bounding box center [626, 311] width 148 height 11
drag, startPoint x: 703, startPoint y: 313, endPoint x: 719, endPoint y: 312, distance: 16.2
click at [701, 312] on span ") Hearing Date: [DATE]" at bounding box center [626, 311] width 148 height 11
click at [807, 411] on button "Export as PDF" at bounding box center [805, 407] width 62 height 18
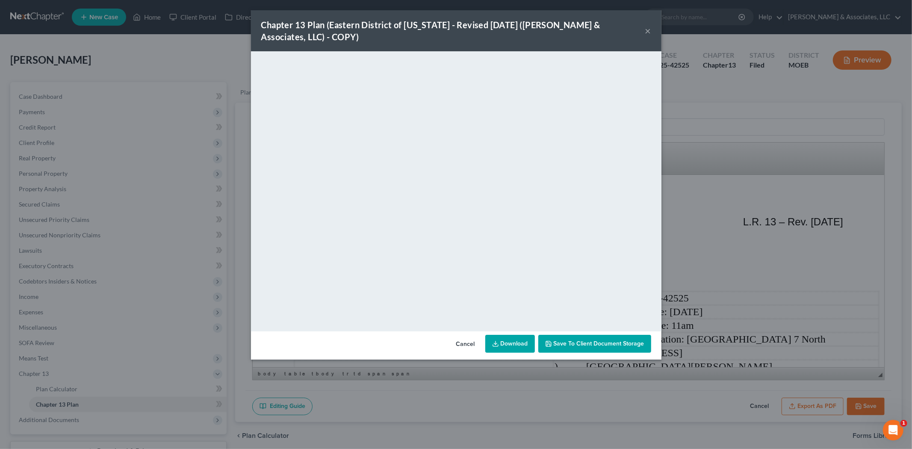
click at [648, 32] on button "×" at bounding box center [648, 31] width 6 height 10
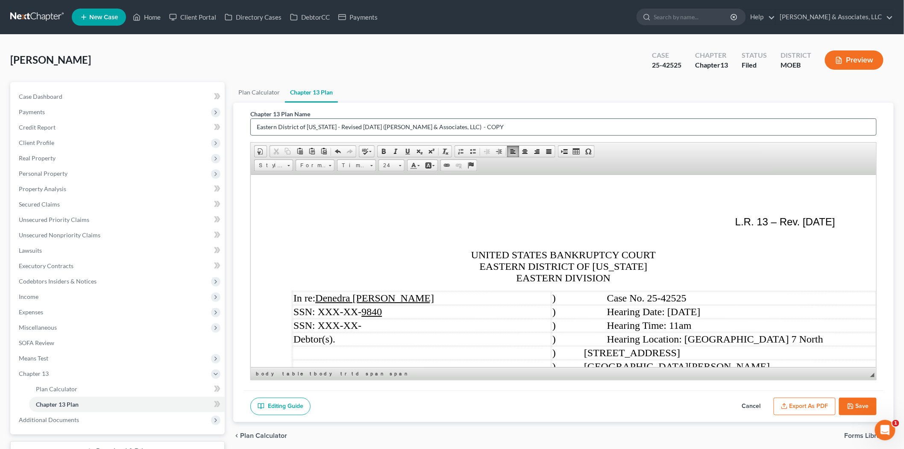
click at [267, 125] on input "Eastern District of [US_STATE] - Revised [DATE] ([PERSON_NAME] & Associates, LL…" at bounding box center [564, 127] width 626 height 16
type input "2nd amended plan [DATE]"
click at [860, 408] on button "Save" at bounding box center [858, 407] width 38 height 18
